Goal: Task Accomplishment & Management: Manage account settings

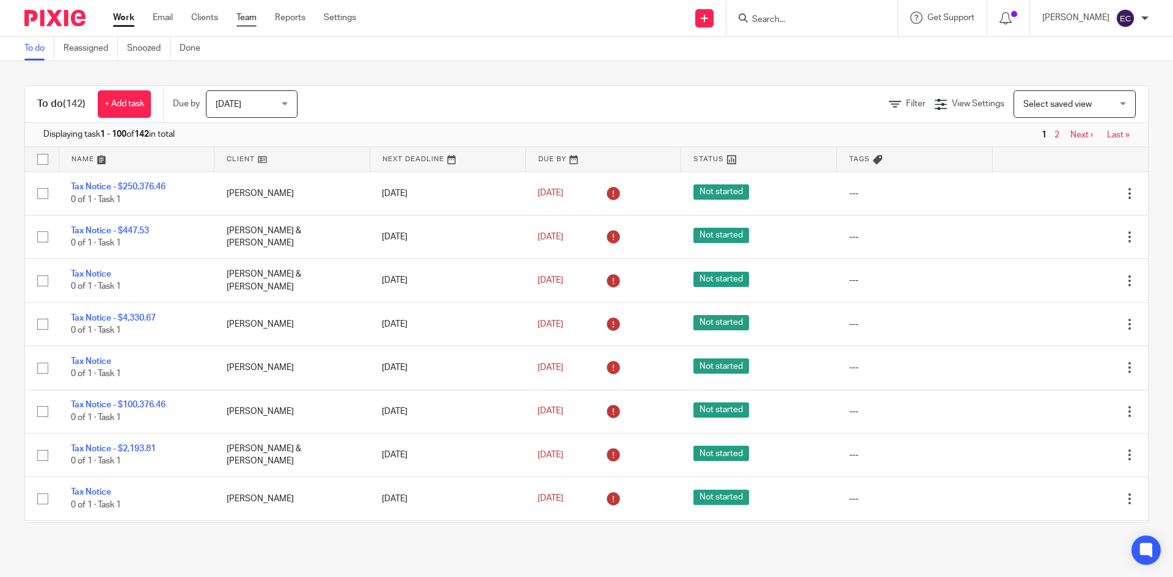
click at [249, 18] on link "Team" at bounding box center [246, 18] width 20 height 12
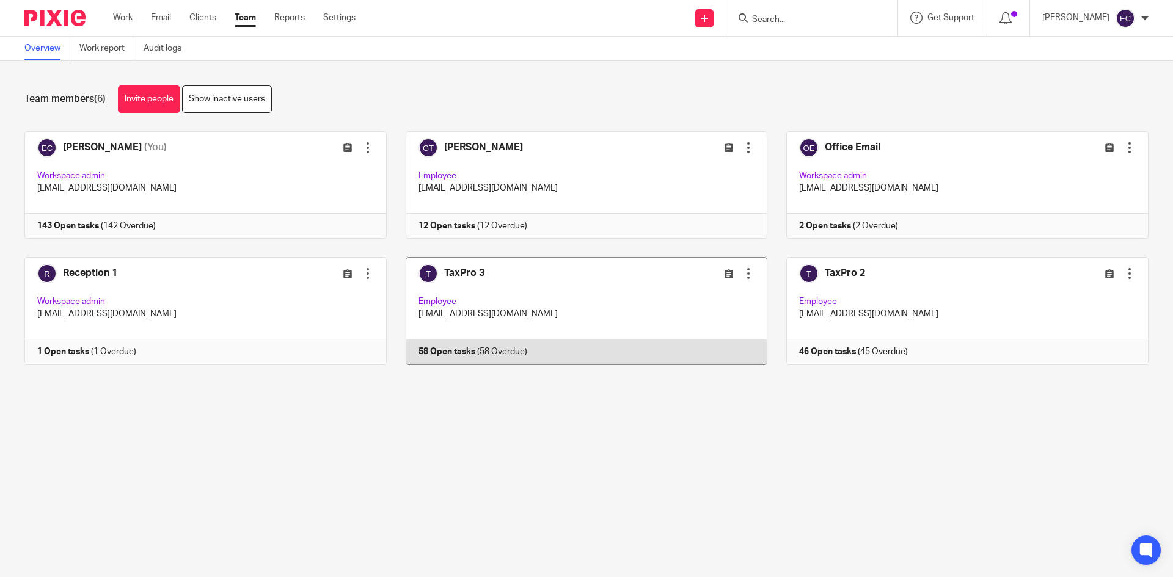
click at [475, 317] on link at bounding box center [577, 311] width 381 height 108
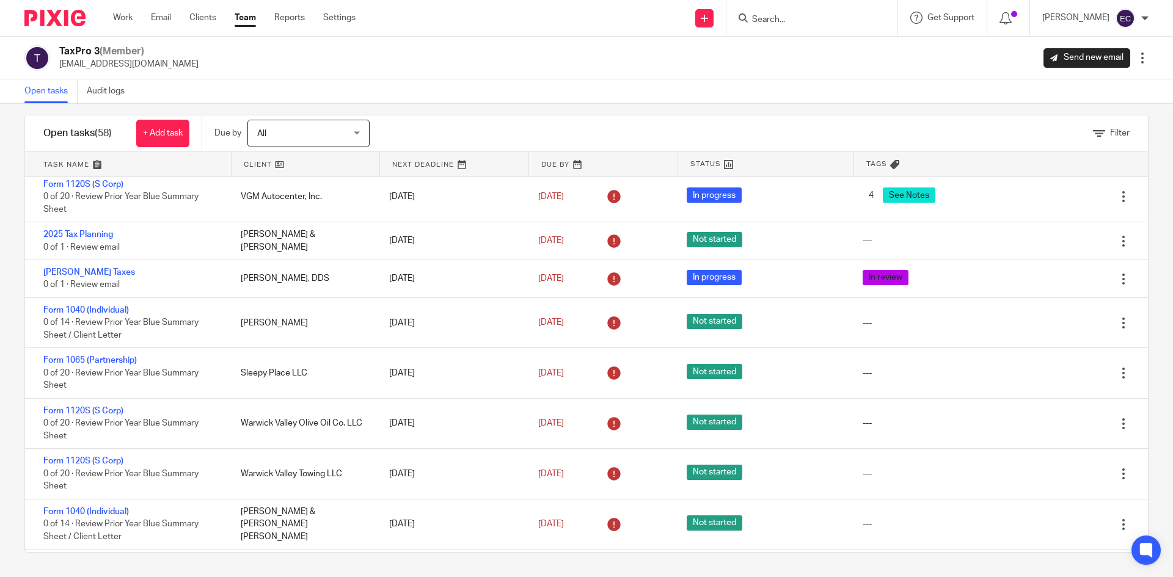
scroll to position [2396, 0]
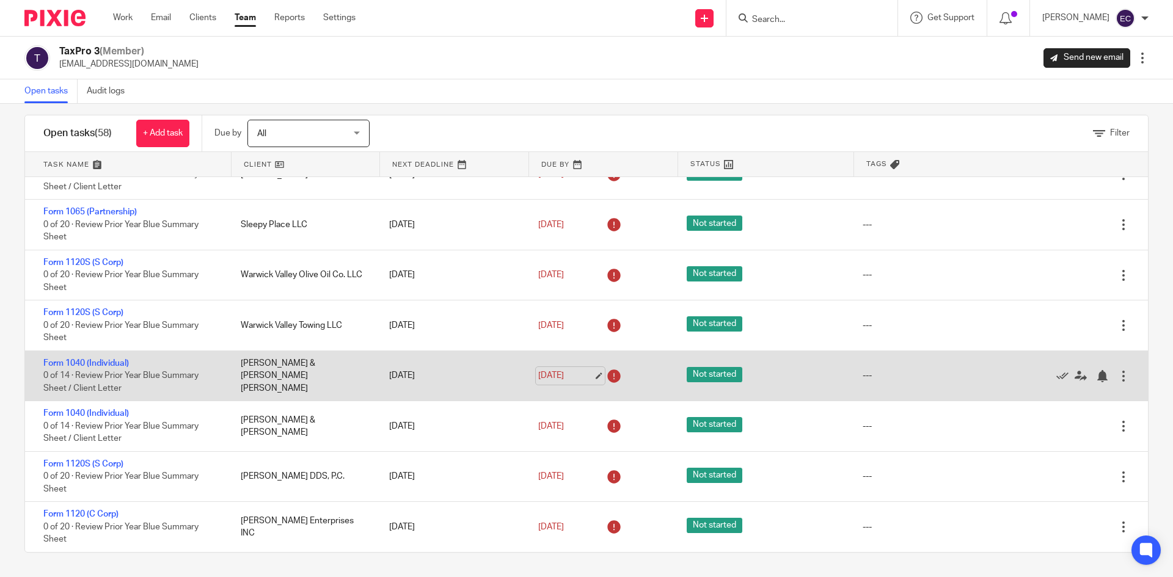
click at [571, 375] on link "[DATE]" at bounding box center [565, 376] width 55 height 13
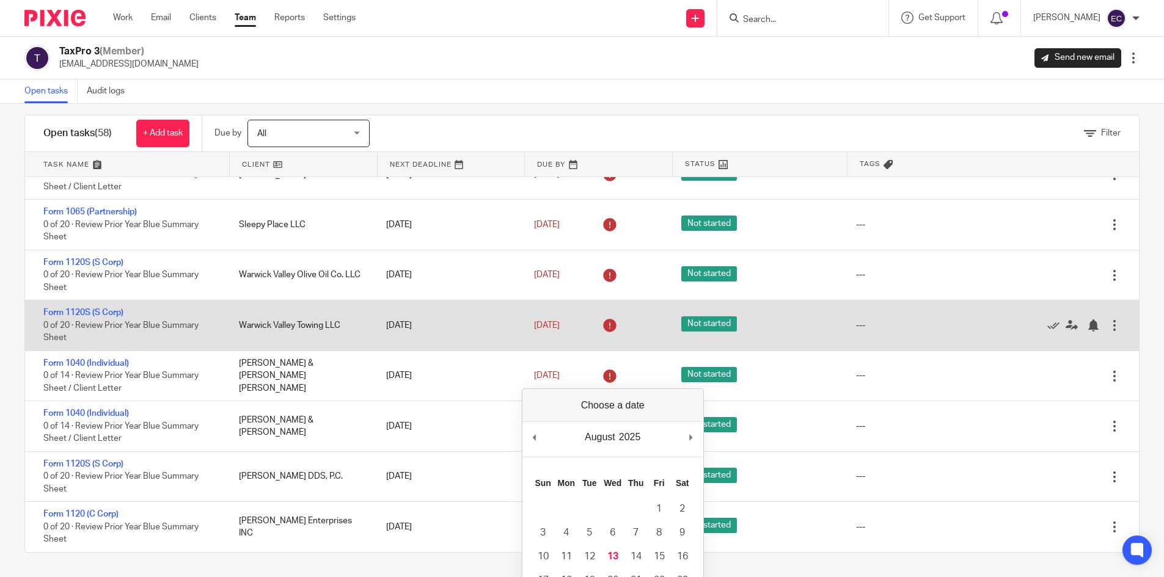
click at [933, 336] on div "---" at bounding box center [931, 325] width 175 height 24
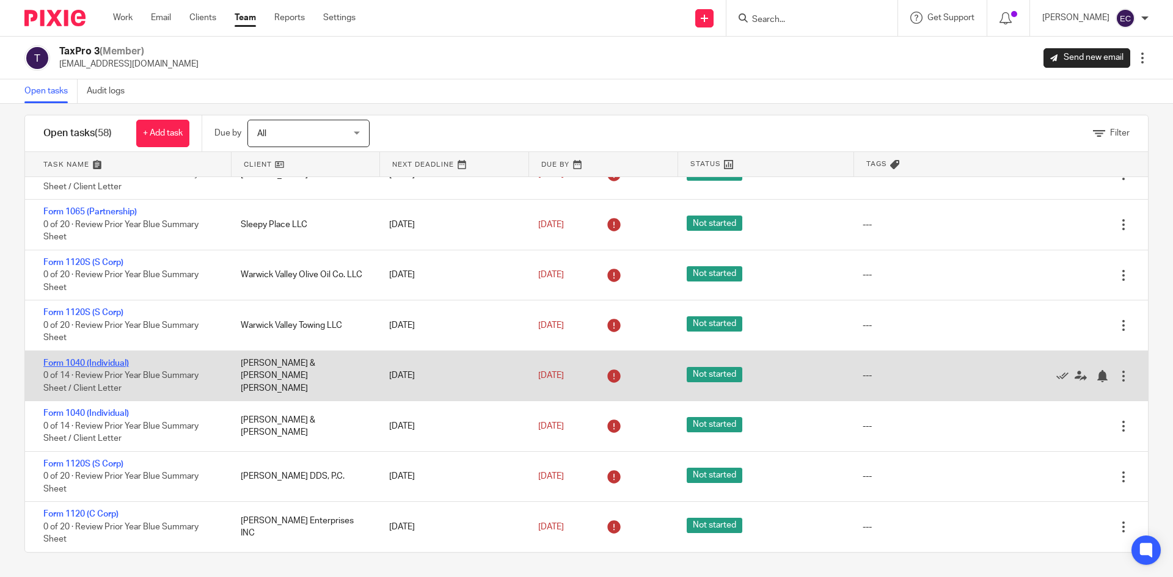
click at [94, 362] on link "Form 1040 (Individual)" at bounding box center [86, 363] width 86 height 9
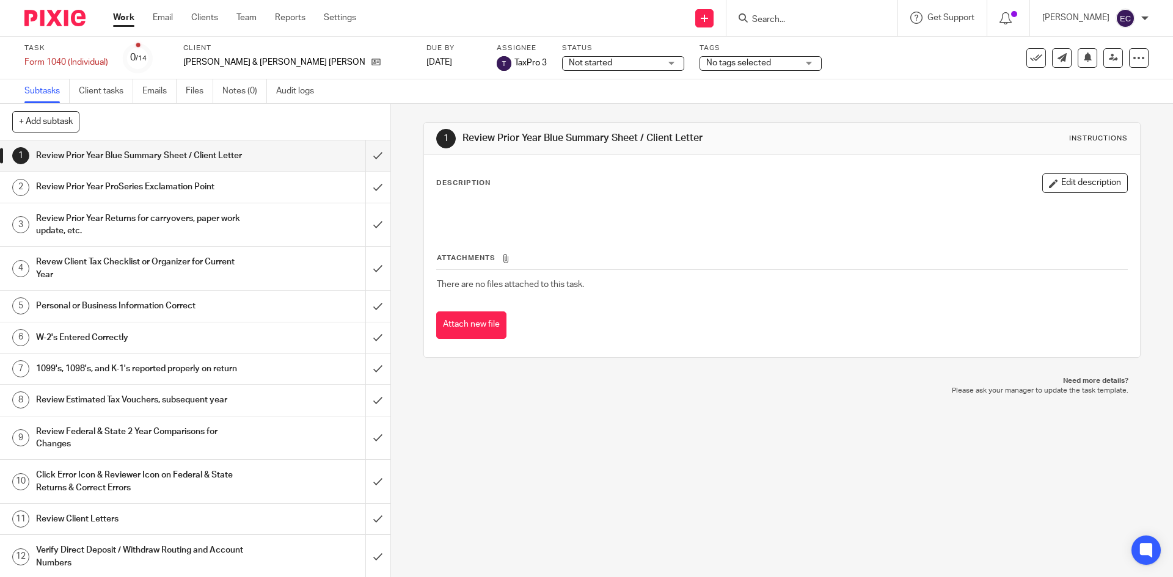
click at [565, 64] on div "Not started Not started" at bounding box center [623, 63] width 122 height 15
click at [706, 67] on span "No tags selected" at bounding box center [738, 63] width 65 height 9
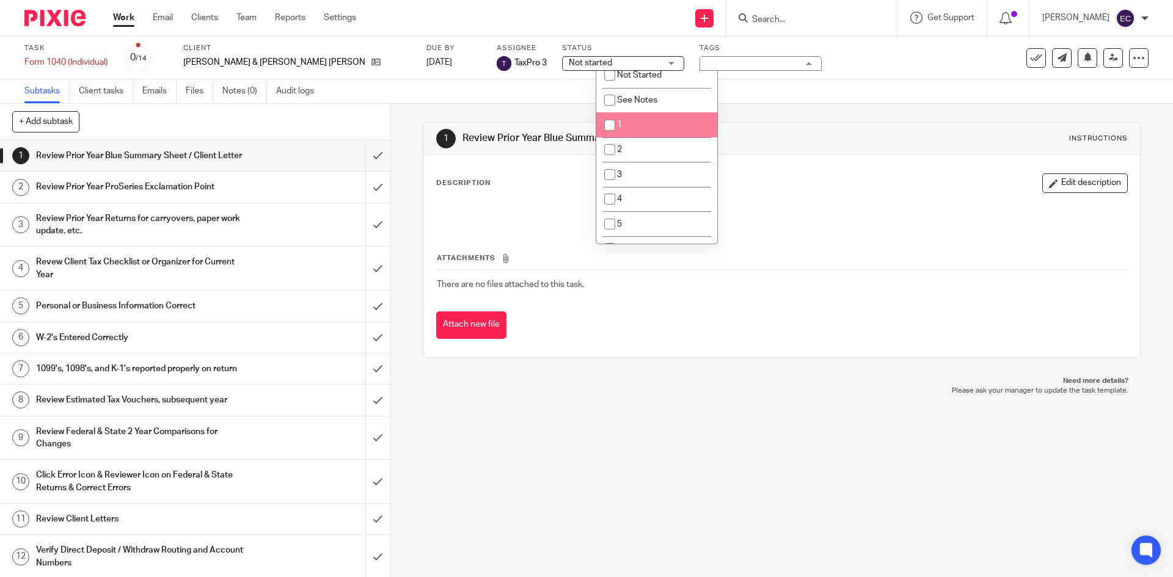
click at [608, 124] on input "checkbox" at bounding box center [609, 125] width 23 height 23
checkbox input "true"
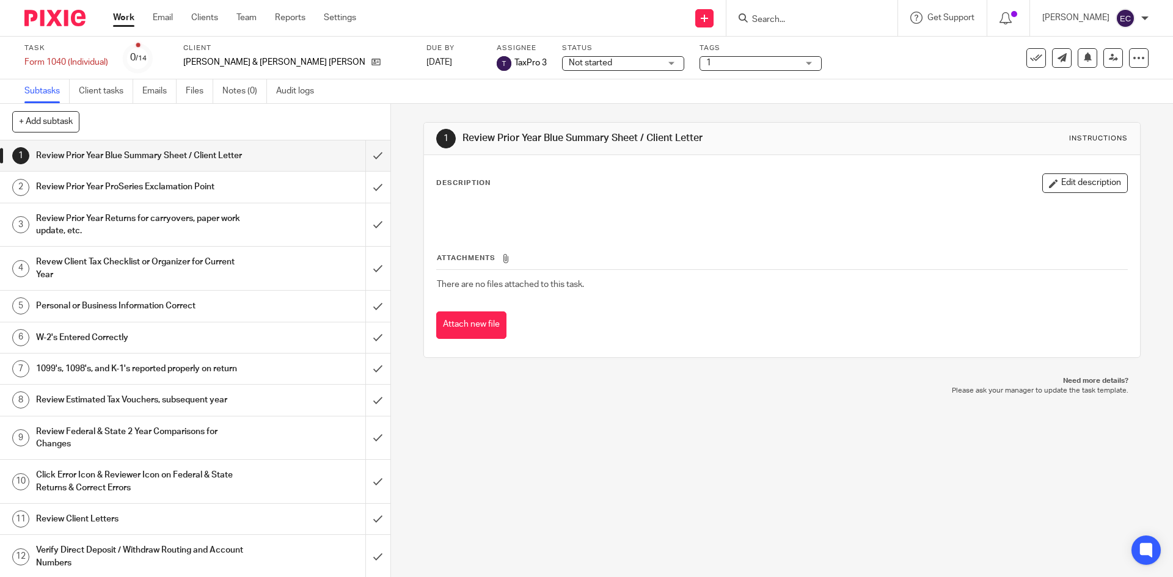
click at [766, 178] on div "Description Edit description" at bounding box center [781, 184] width 691 height 20
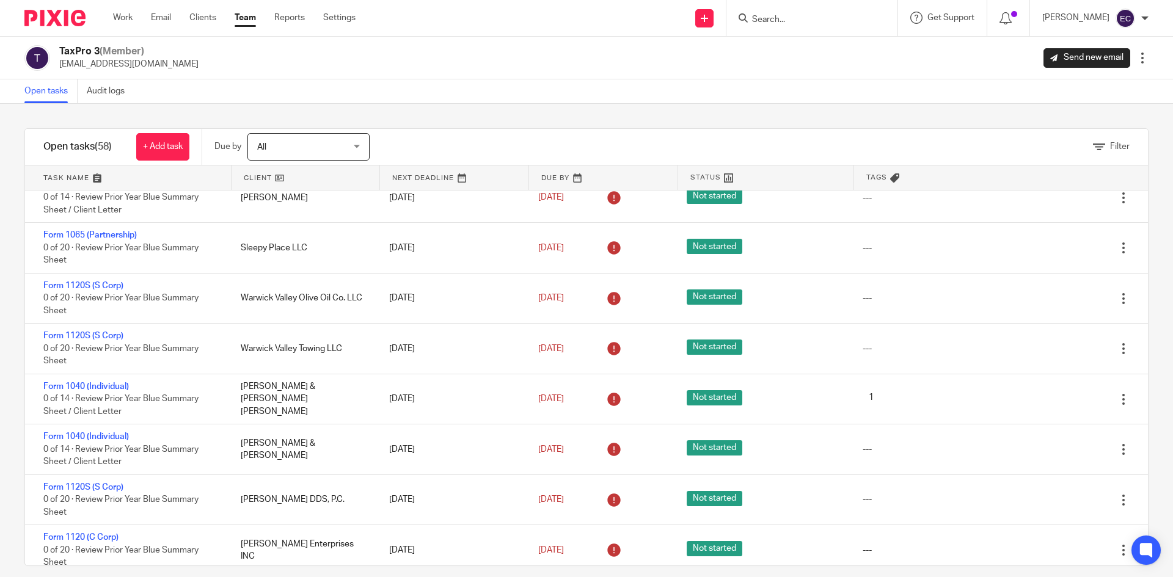
scroll to position [2396, 0]
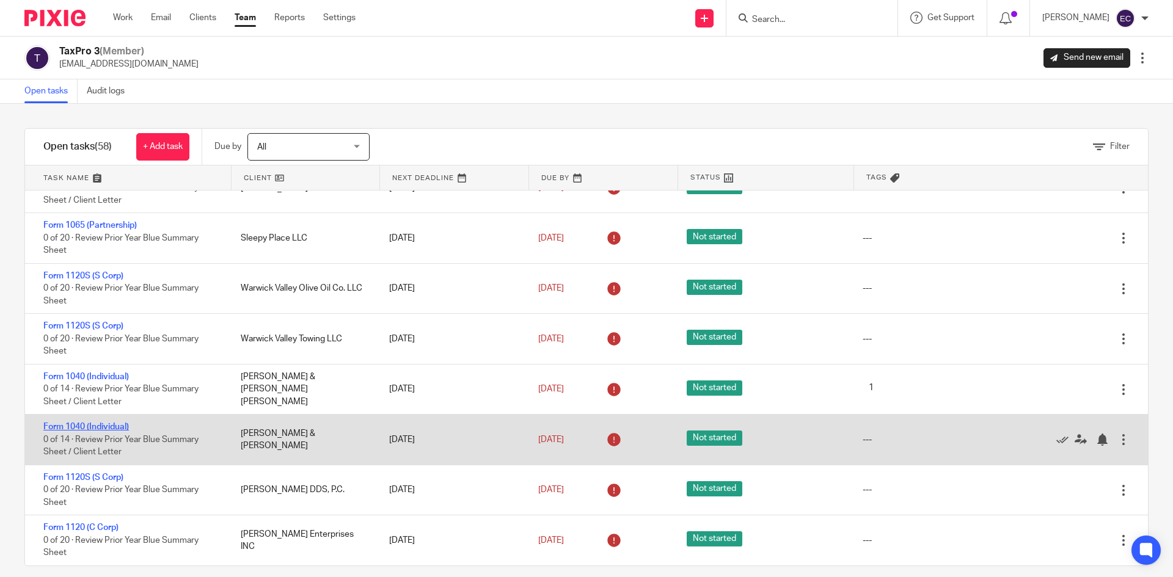
click at [96, 426] on link "Form 1040 (Individual)" at bounding box center [86, 427] width 86 height 9
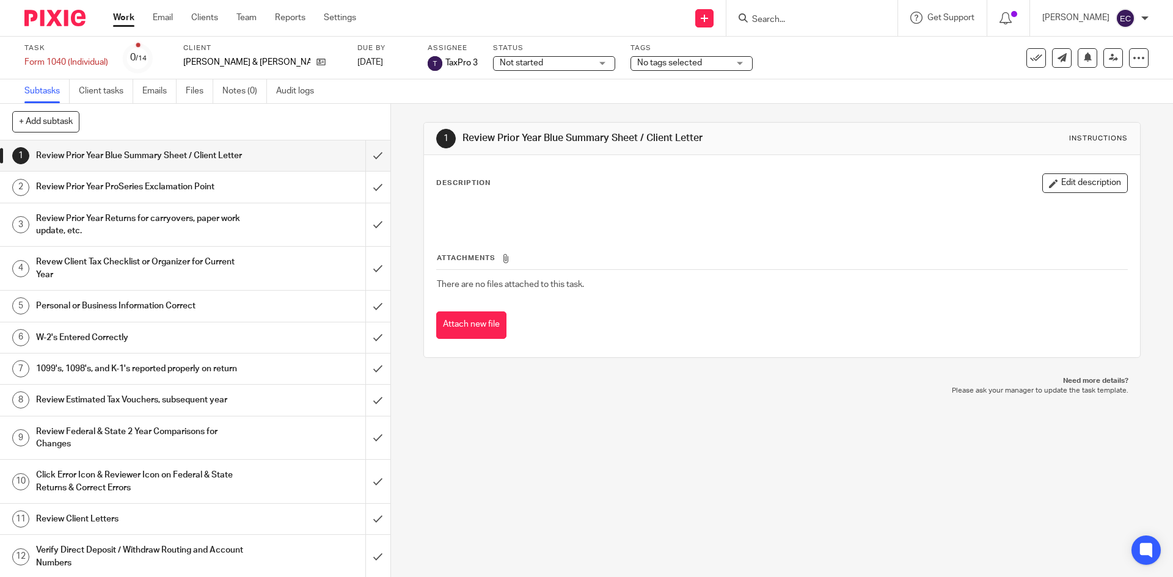
click at [708, 62] on div "No tags selected" at bounding box center [692, 63] width 122 height 15
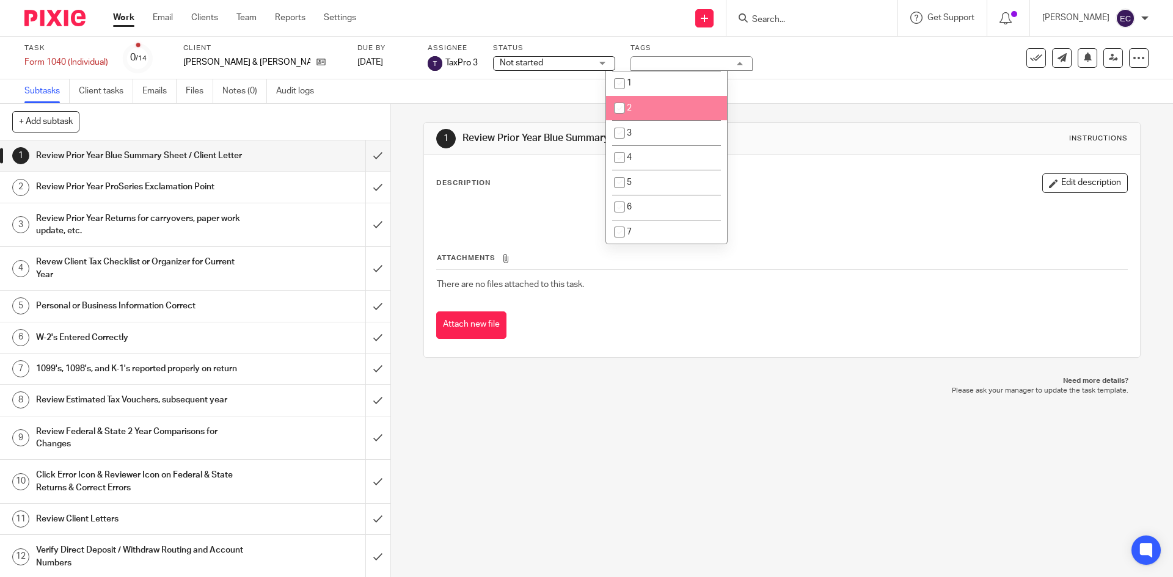
click at [623, 106] on input "checkbox" at bounding box center [619, 108] width 23 height 23
checkbox input "true"
drag, startPoint x: 723, startPoint y: 297, endPoint x: 698, endPoint y: 288, distance: 27.1
click at [723, 298] on td "There are no files attached to this task." at bounding box center [781, 284] width 691 height 29
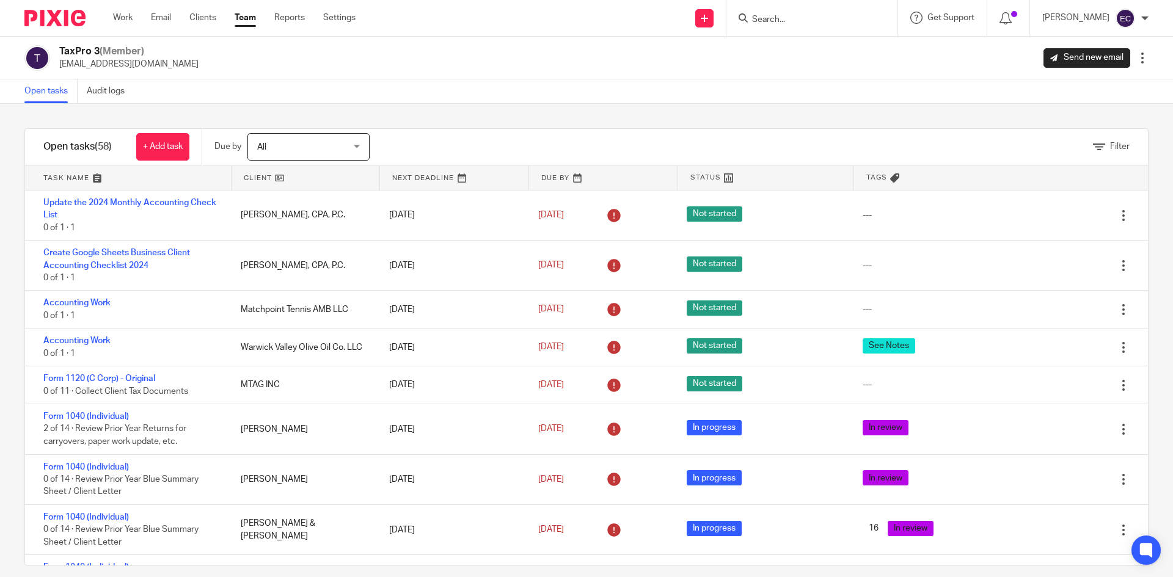
click at [247, 22] on link "Team" at bounding box center [245, 18] width 21 height 12
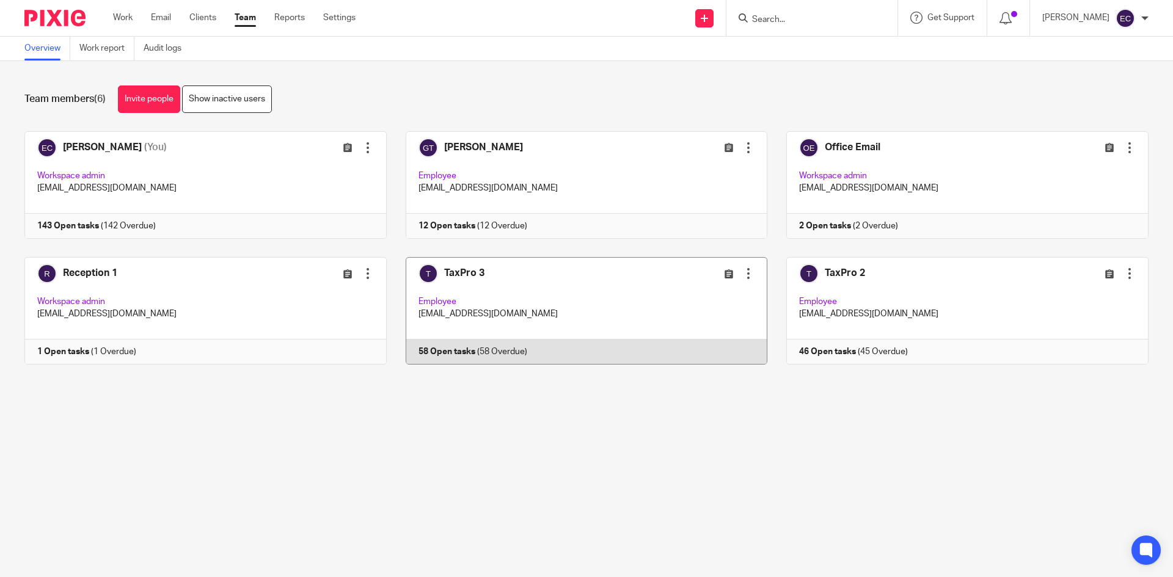
click at [509, 299] on link at bounding box center [577, 311] width 381 height 108
click at [475, 293] on link at bounding box center [577, 311] width 381 height 108
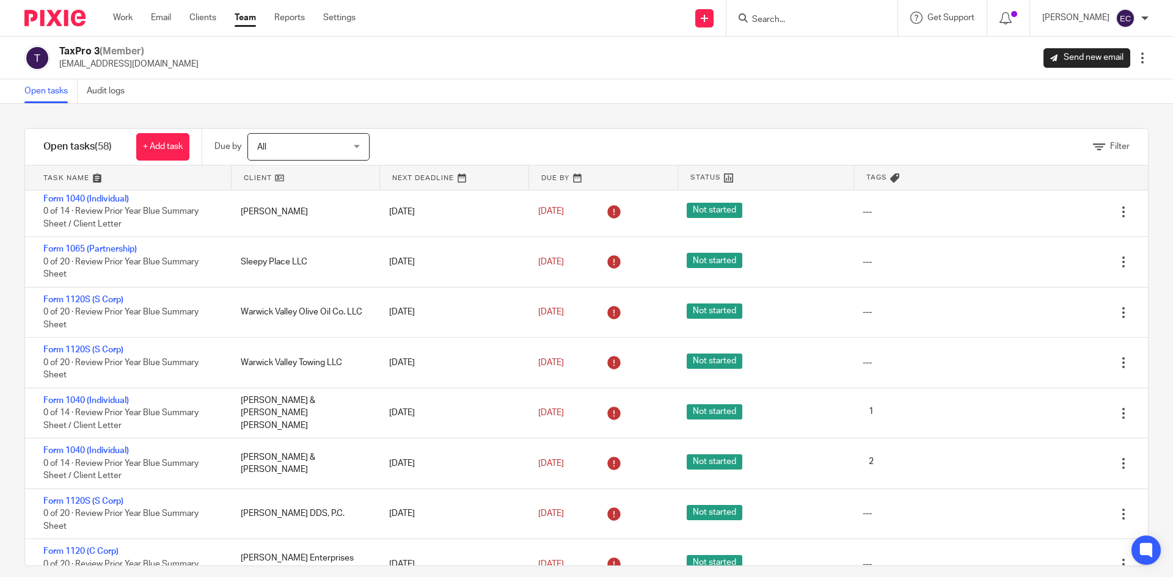
scroll to position [2396, 0]
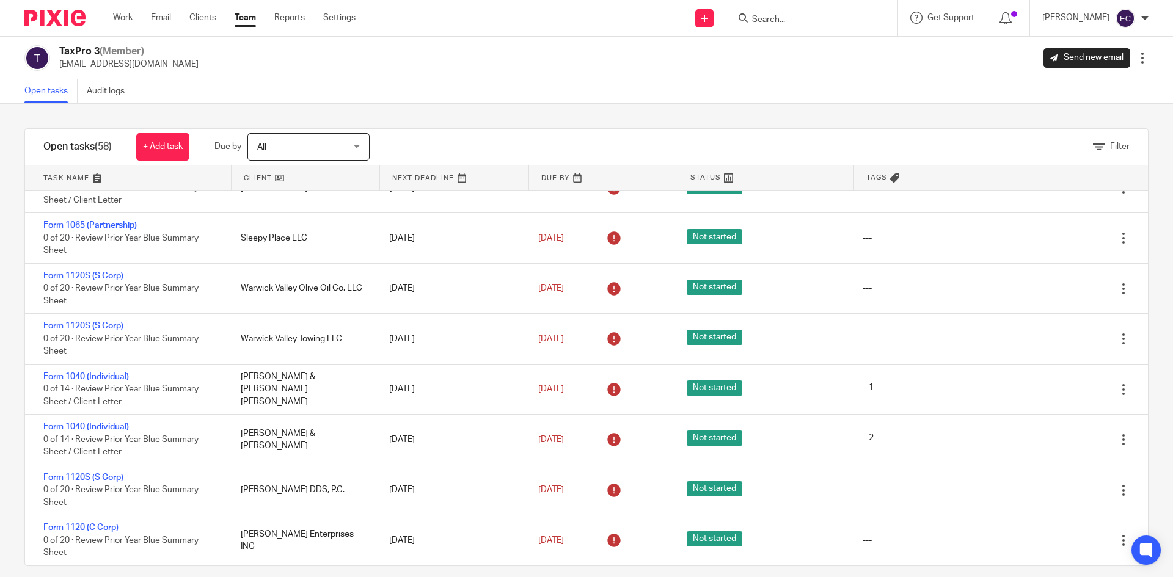
click at [250, 17] on link "Team" at bounding box center [245, 18] width 21 height 12
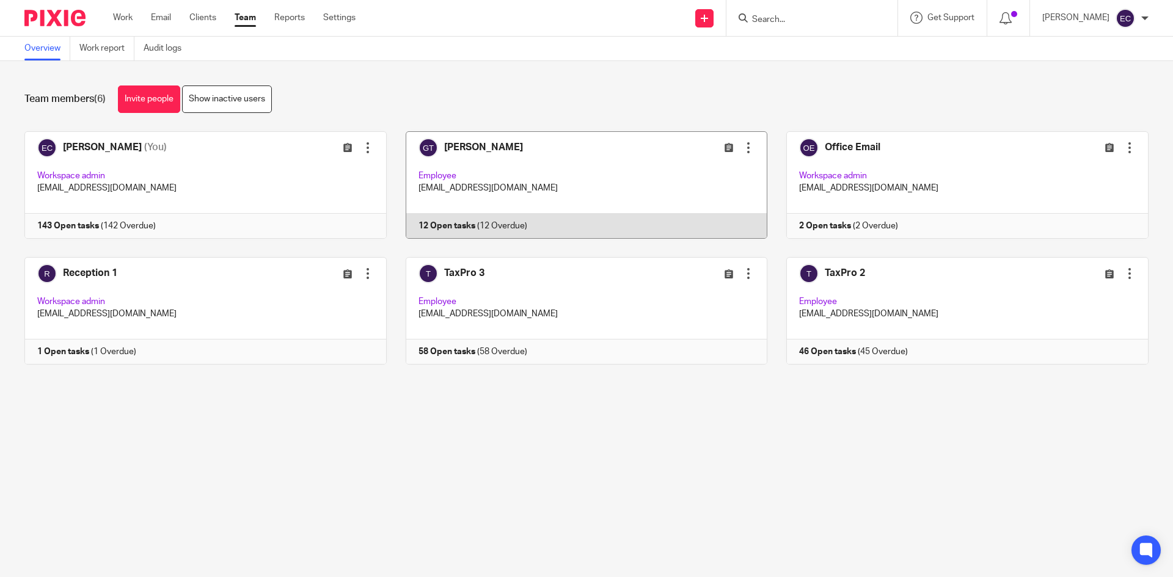
click at [472, 152] on link at bounding box center [577, 185] width 381 height 108
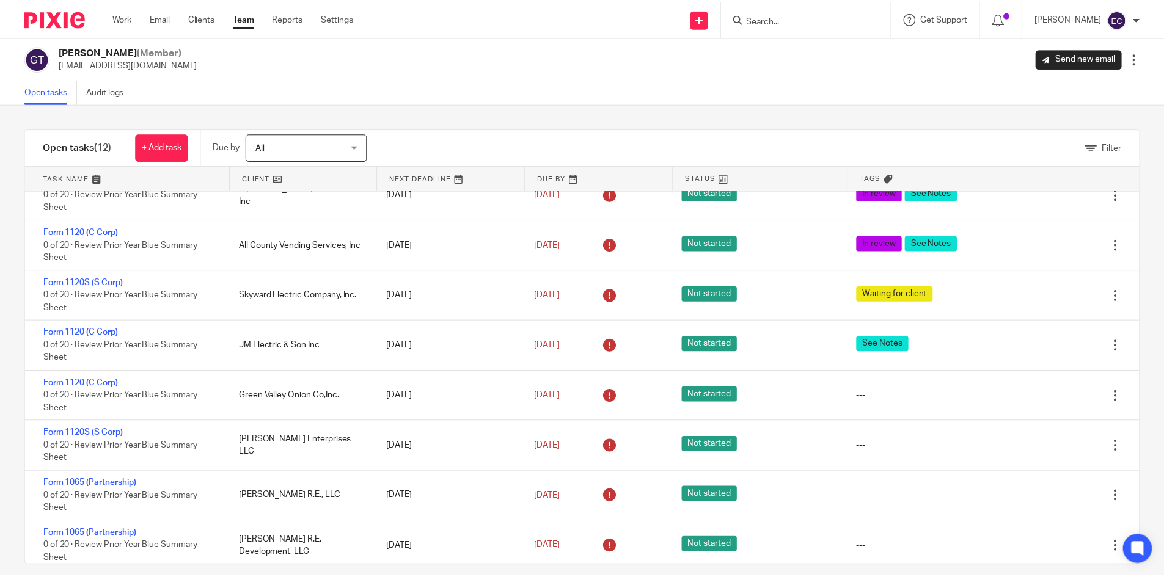
scroll to position [44, 0]
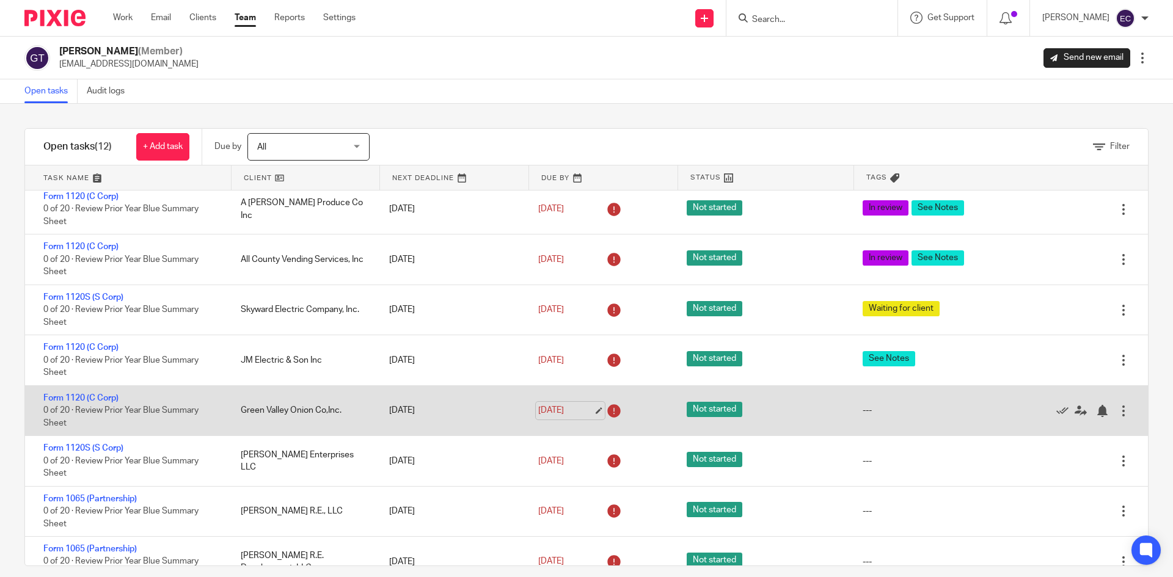
click at [538, 408] on link "[DATE]" at bounding box center [565, 410] width 55 height 13
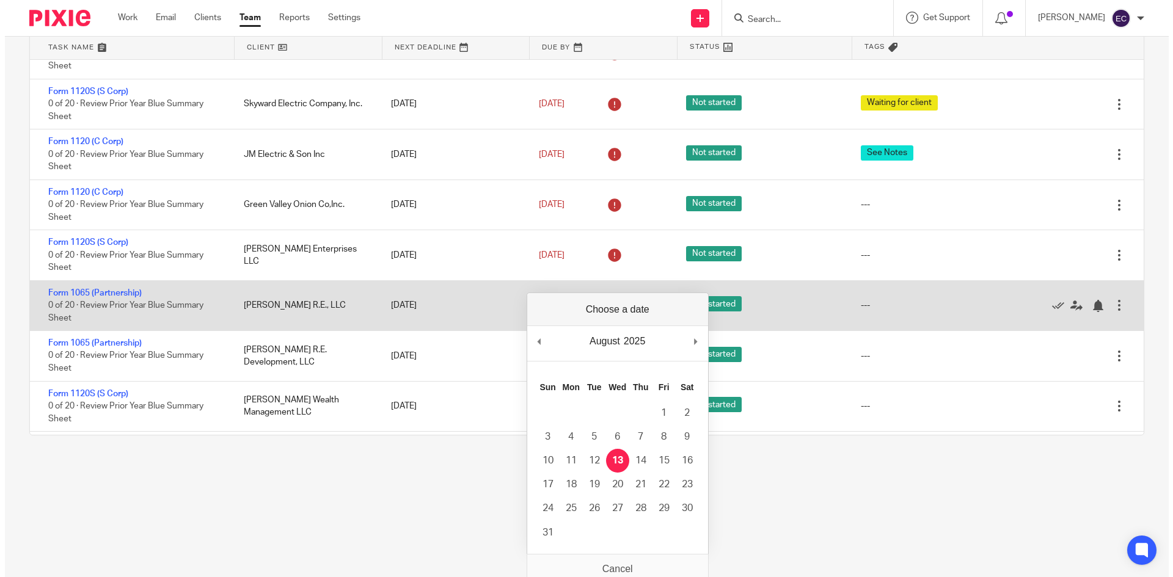
scroll to position [0, 0]
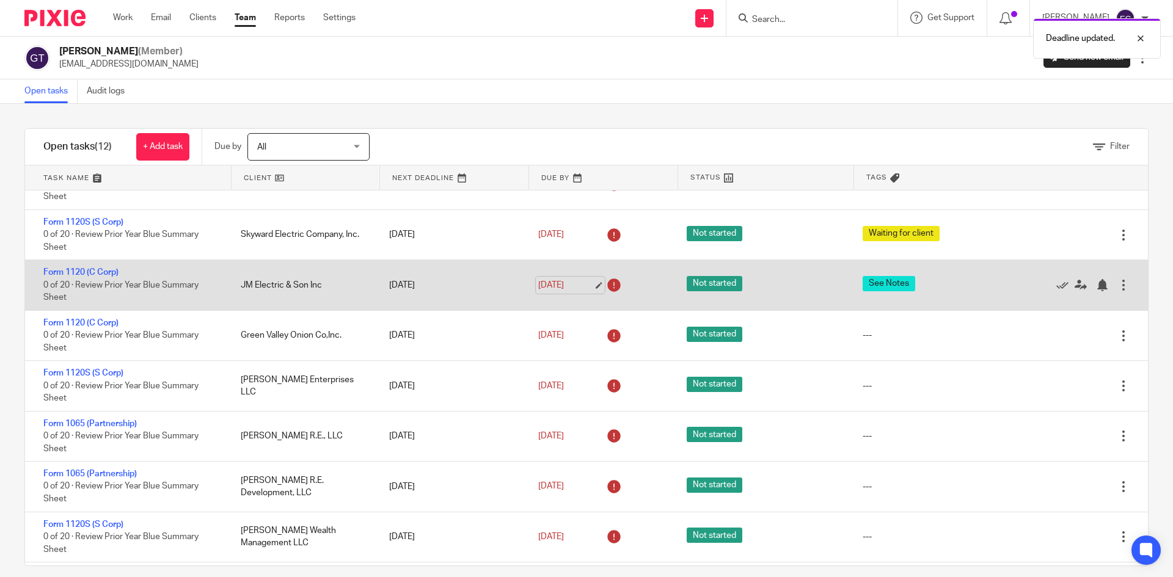
click at [558, 287] on link "[DATE]" at bounding box center [565, 285] width 55 height 13
